Goal: Find specific page/section: Find specific page/section

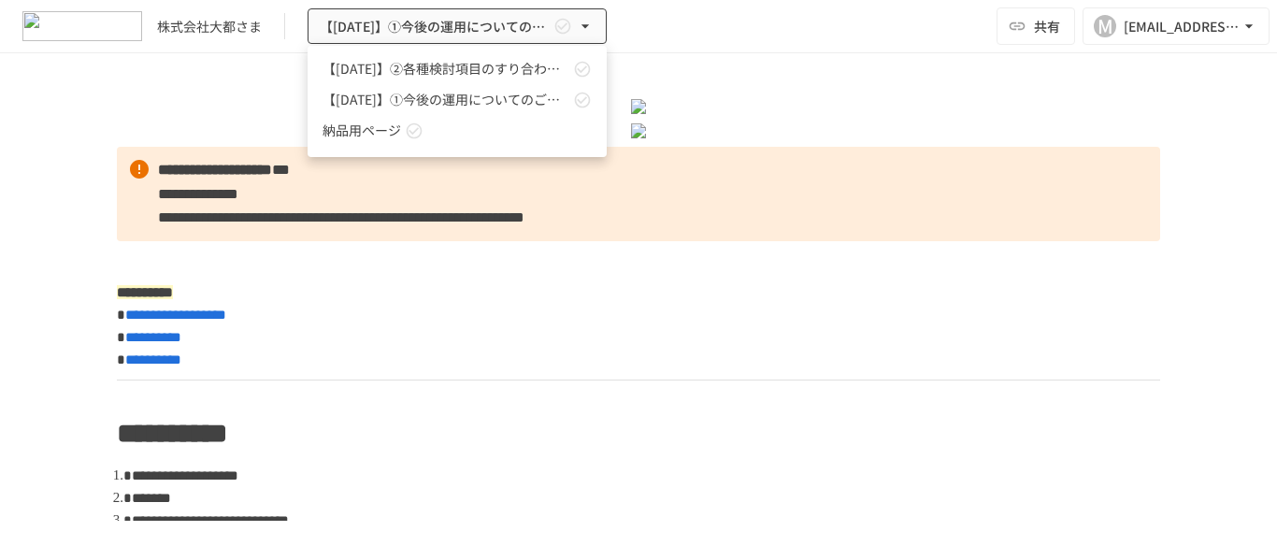
scroll to position [1528, 0]
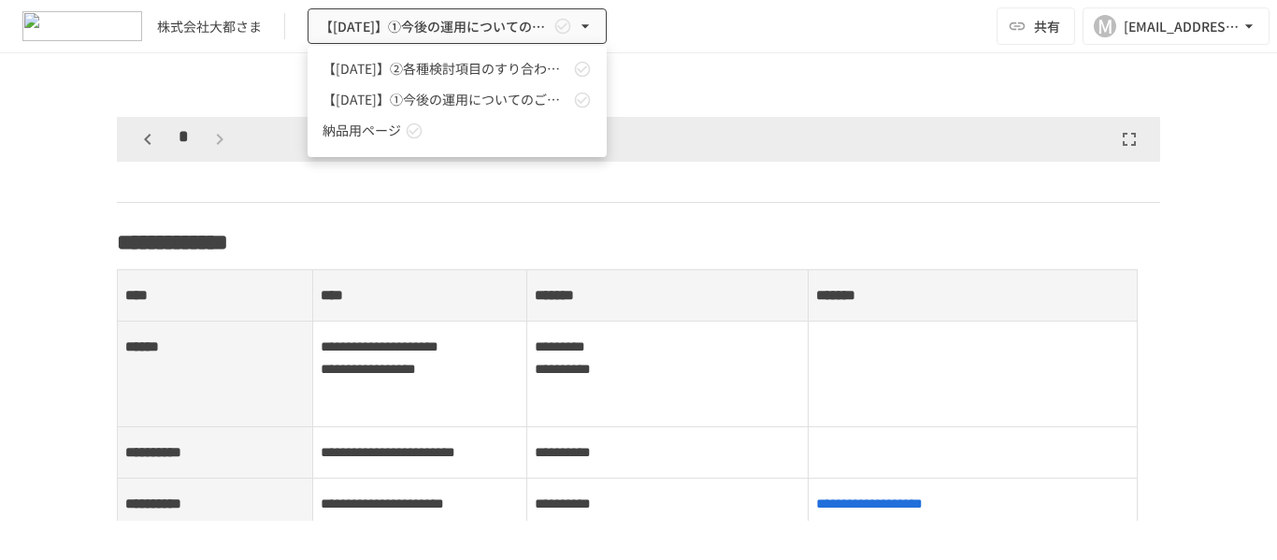
click at [733, 76] on div at bounding box center [638, 280] width 1277 height 560
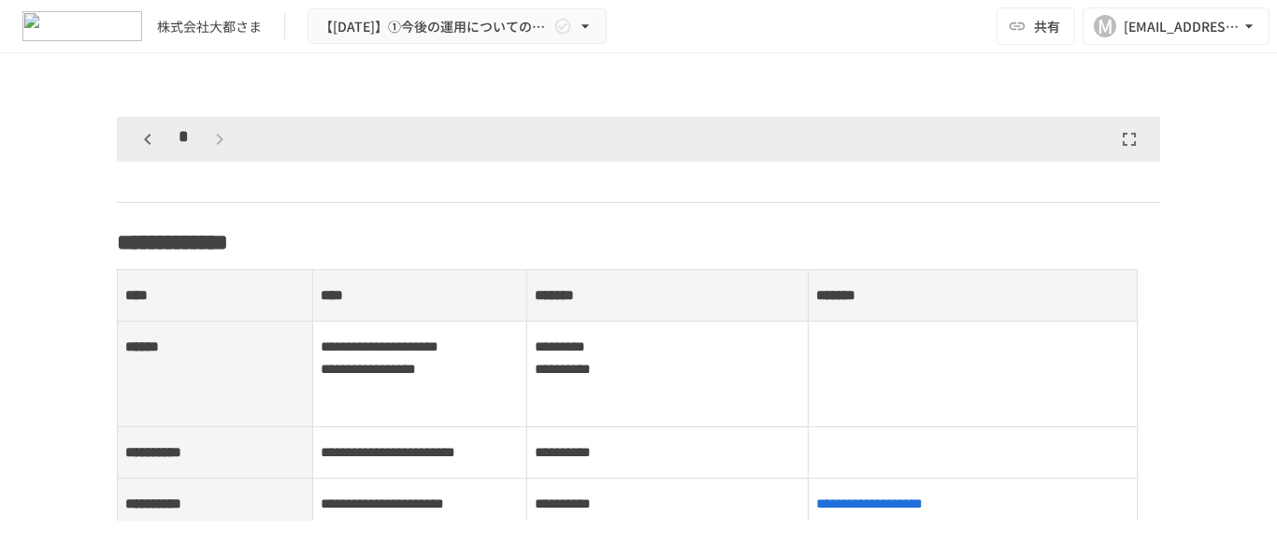
scroll to position [1789, 0]
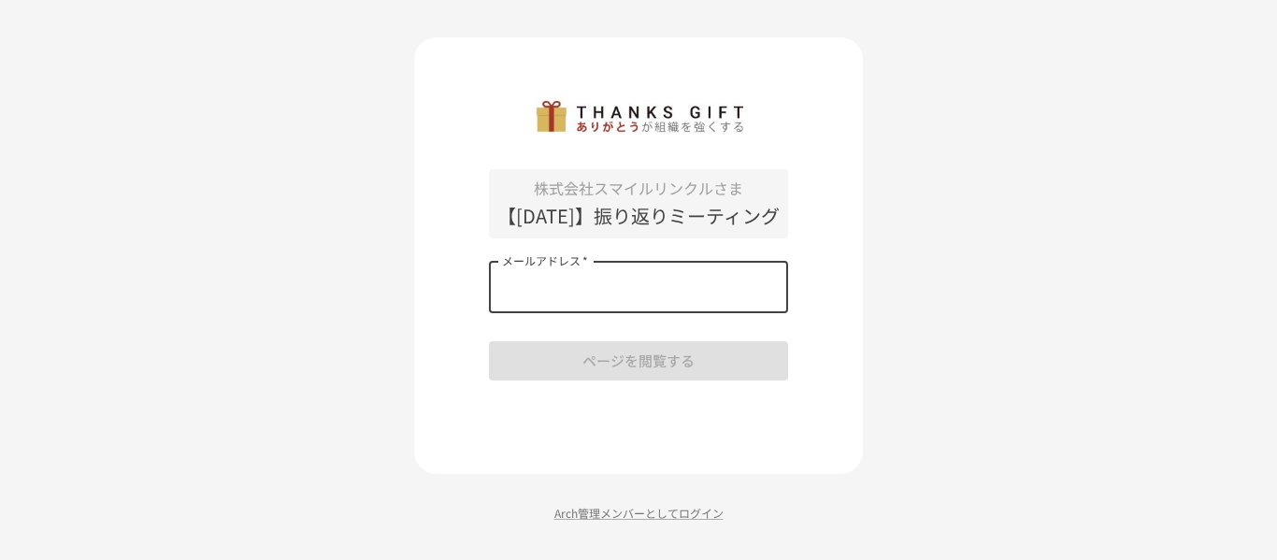
click at [582, 294] on input "メールアドレス   *" at bounding box center [638, 287] width 299 height 52
type input "**********"
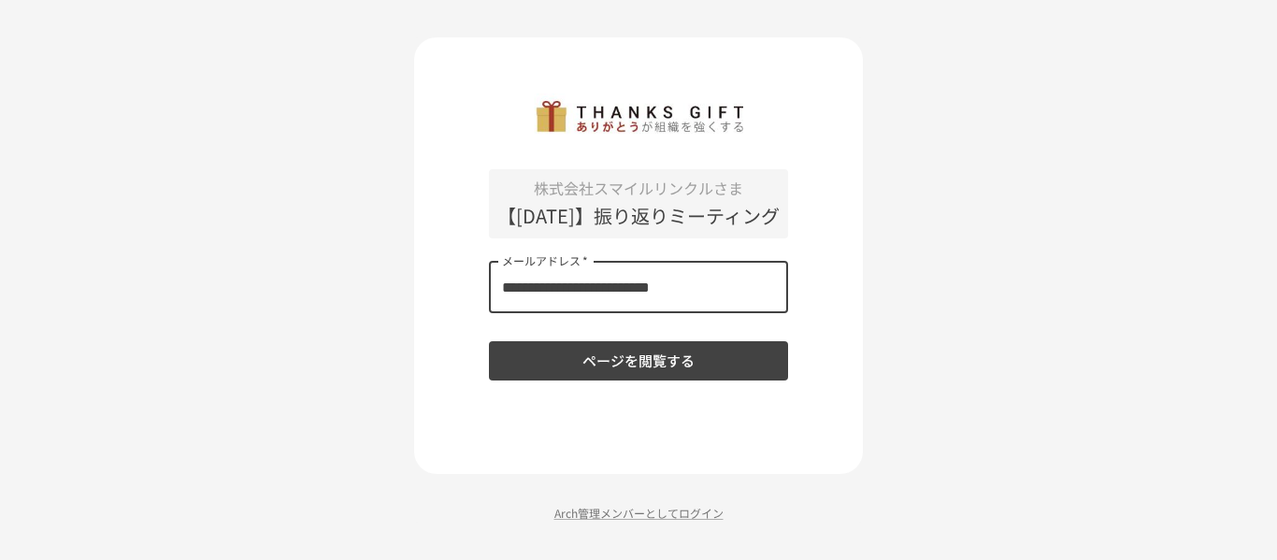
click at [622, 372] on button "ページを閲覧する" at bounding box center [638, 360] width 299 height 39
